Goal: Information Seeking & Learning: Learn about a topic

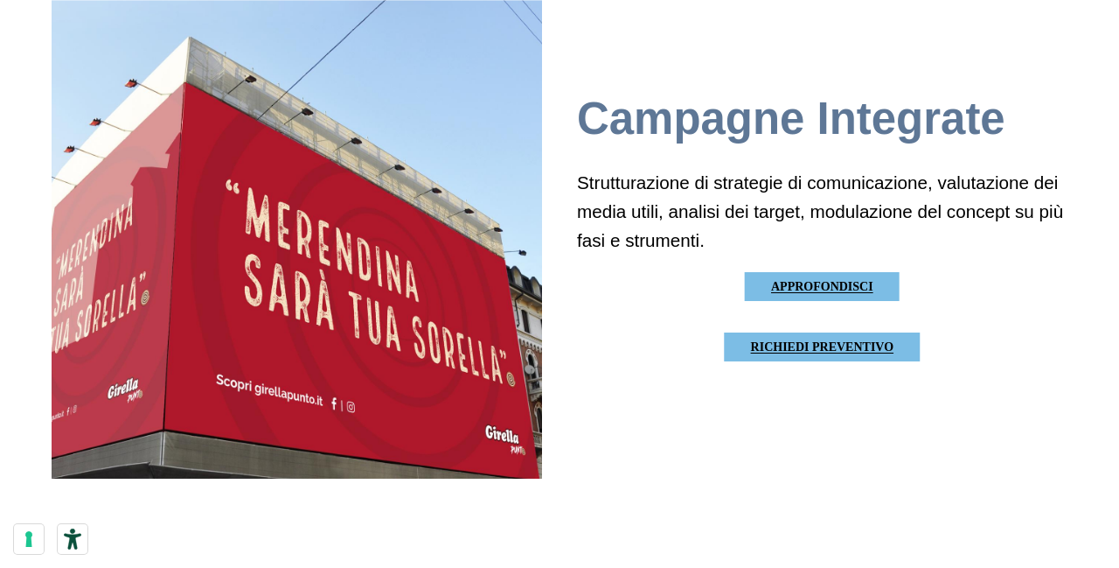
click at [1041, 411] on div "Campagne Integrate Strutturazione di strategie di comunicazione, valutazione de…" at bounding box center [822, 234] width 491 height 491
click at [63, 554] on button "Strumenti di accessibilità" at bounding box center [73, 539] width 30 height 30
click at [59, 554] on button "Strumenti di accessibilità" at bounding box center [73, 539] width 30 height 30
click at [19, 554] on button "Le tue preferenze relative al consenso per le tecnologie di tracciamento" at bounding box center [29, 539] width 30 height 30
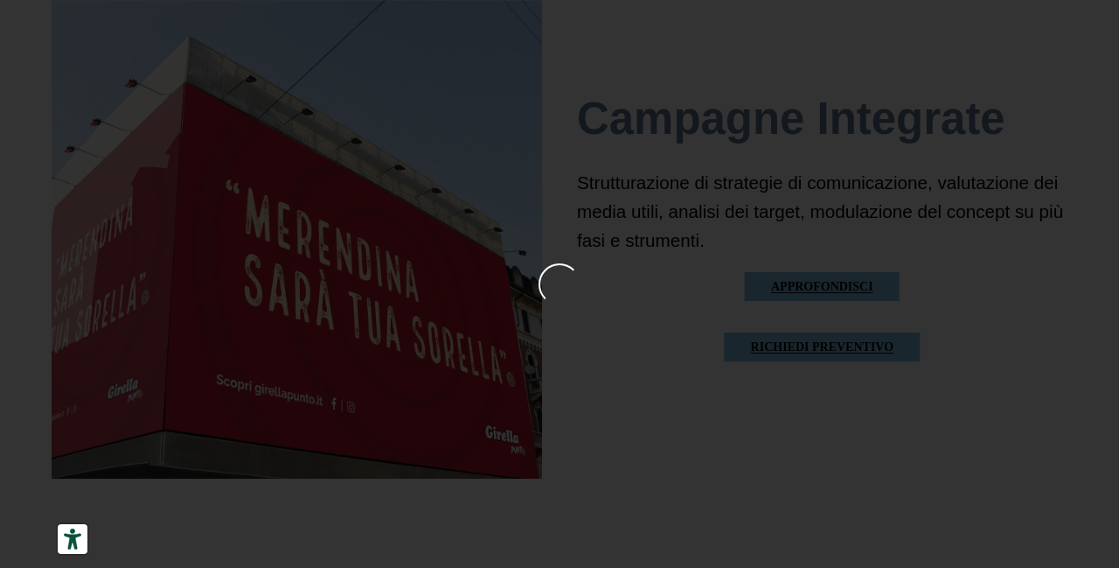
click at [70, 549] on icon "Strumenti di accessibilità" at bounding box center [72, 538] width 17 height 21
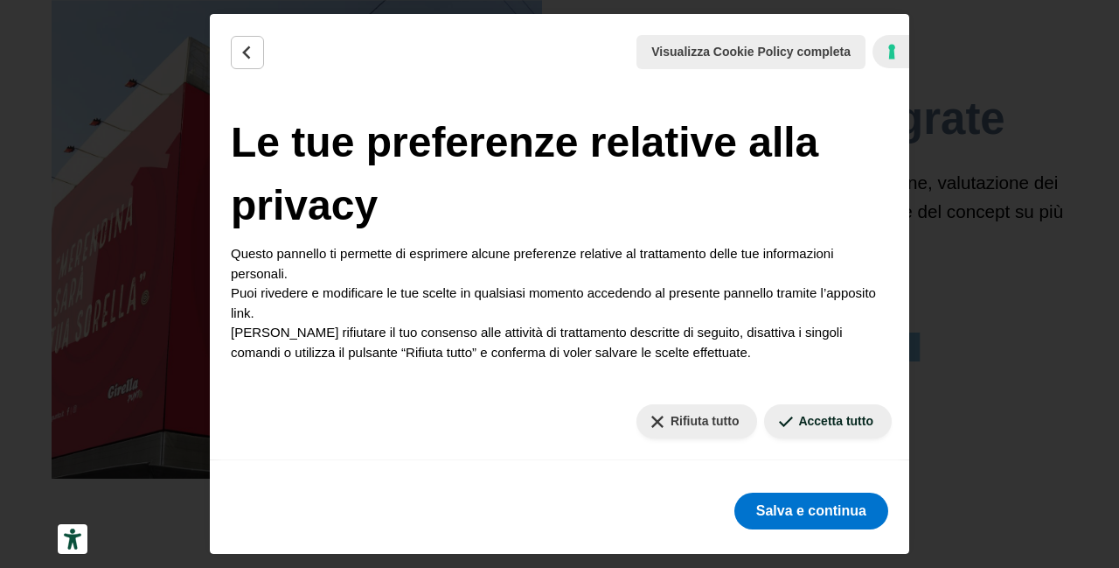
click at [52, 567] on div "Visualizza Cookie Policy completa Cookie Policy Le tue preferenze relative alla…" at bounding box center [559, 284] width 1119 height 568
click at [679, 432] on button "Rifiuta tutto" at bounding box center [698, 421] width 122 height 34
checkbox input "false"
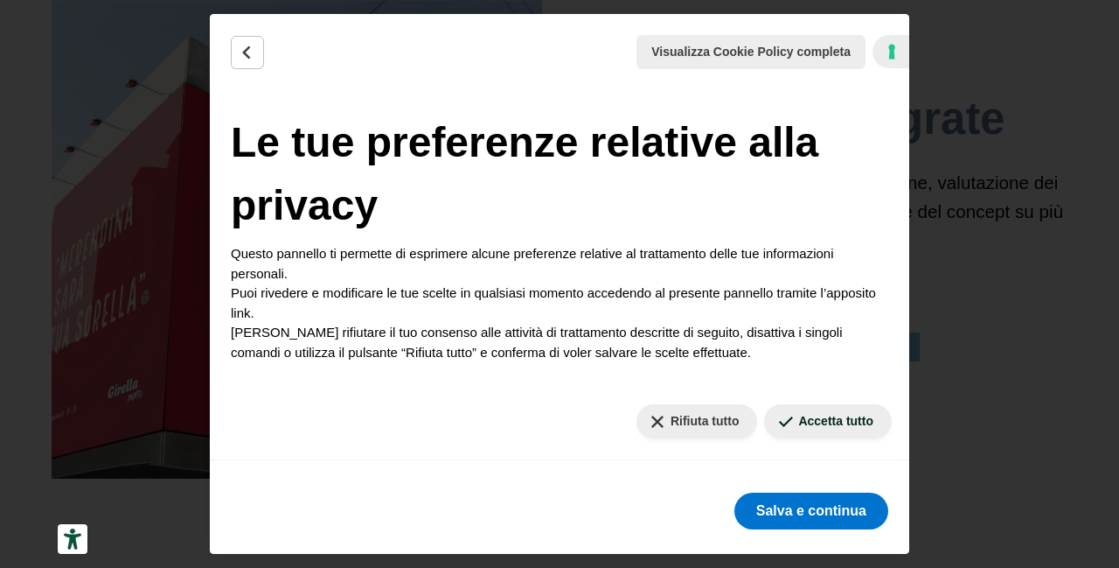
click at [777, 456] on div "[DEMOGRAPHIC_DATA] tutto Accetta tutto" at bounding box center [560, 421] width 700 height 77
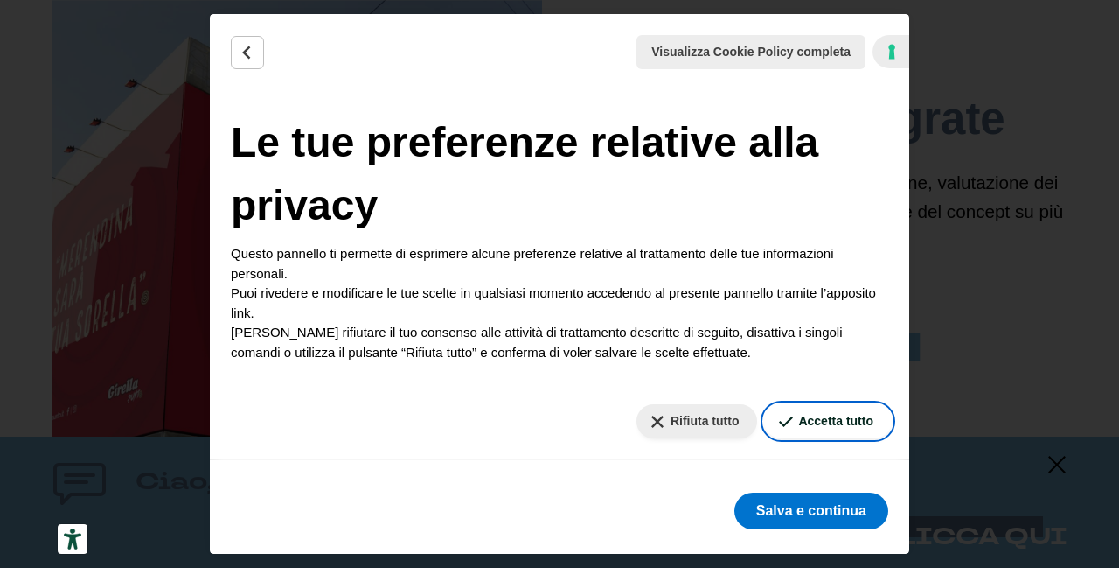
click at [777, 435] on button "Accetta tutto" at bounding box center [828, 421] width 128 height 34
checkbox input "true"
click at [767, 401] on div "[DEMOGRAPHIC_DATA] tutto Accetta tutto" at bounding box center [560, 421] width 700 height 77
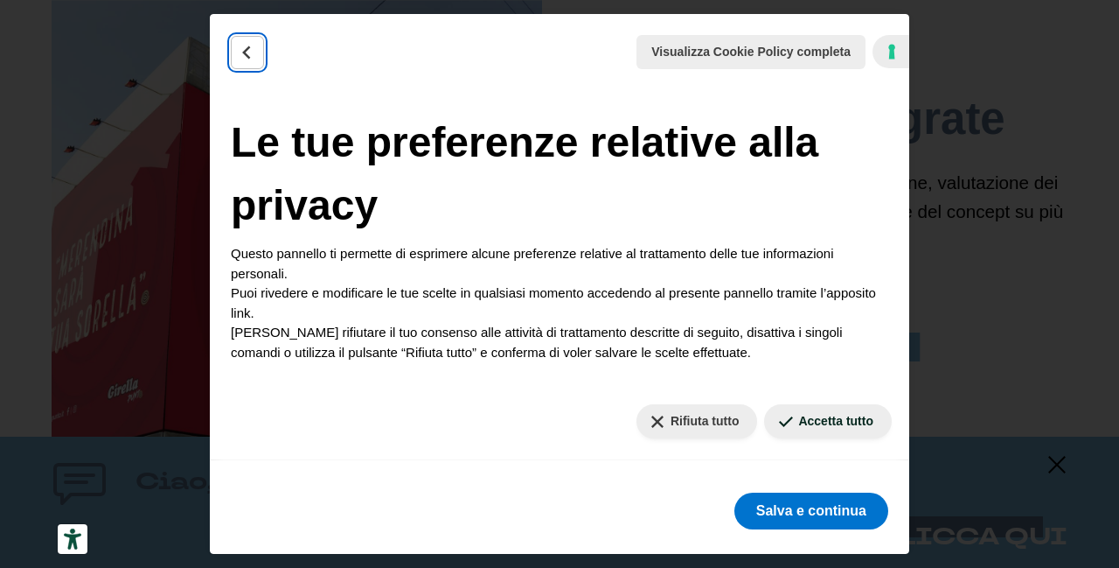
click at [258, 49] on button "Indietro" at bounding box center [247, 52] width 33 height 33
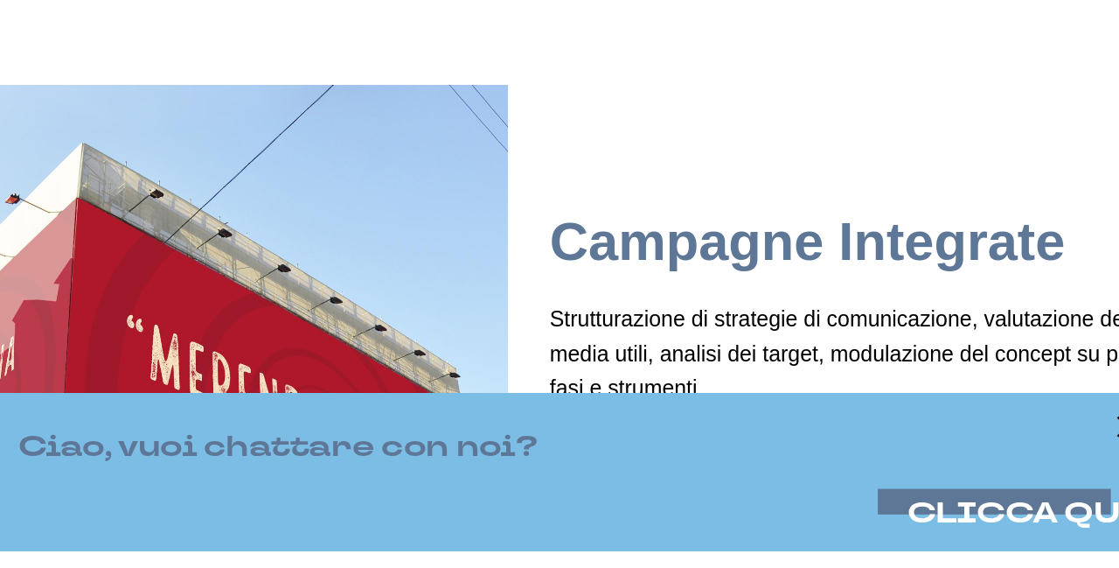
scroll to position [10390, 0]
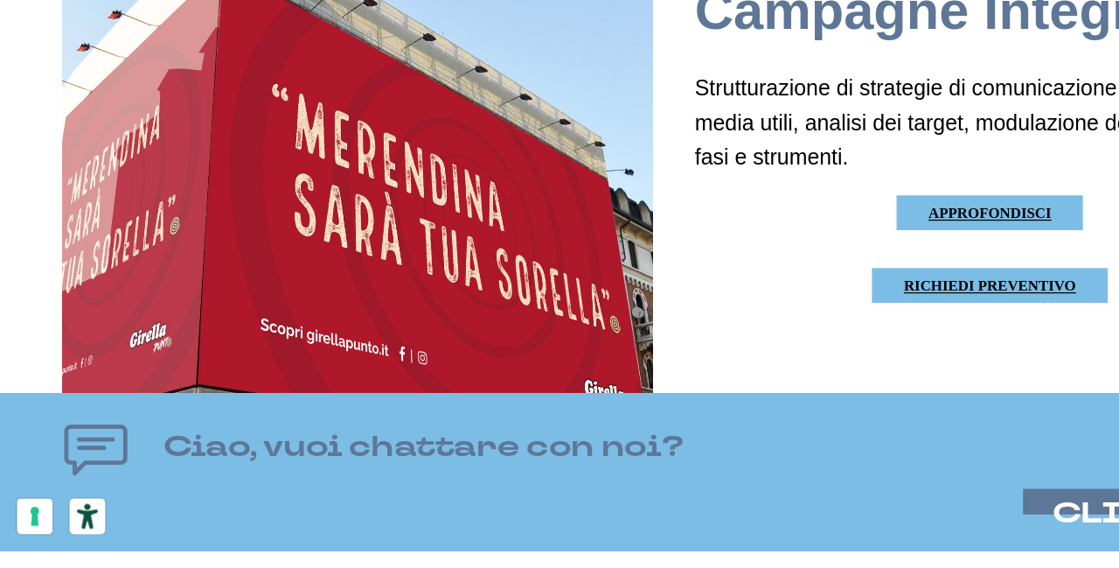
click at [479, 567] on div "Ciao, vuoi chattare con noi? CLICCA QUI" at bounding box center [559, 501] width 1119 height 131
